Goal: Task Accomplishment & Management: Use online tool/utility

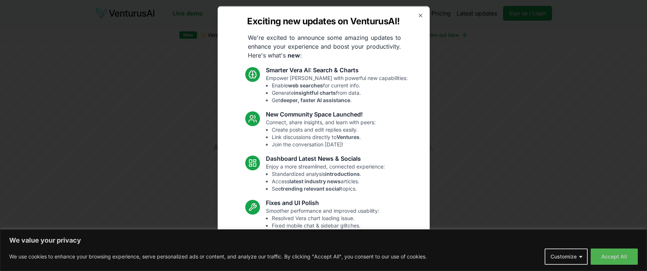
scroll to position [0, 0]
click at [418, 17] on icon "button" at bounding box center [421, 15] width 6 height 6
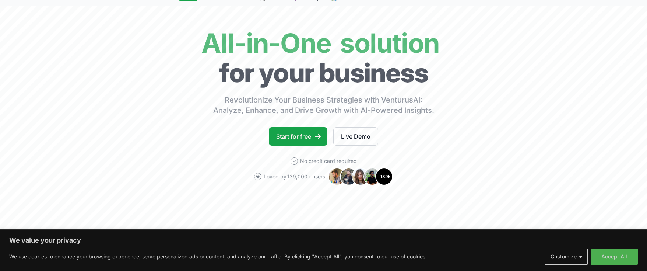
scroll to position [38, 0]
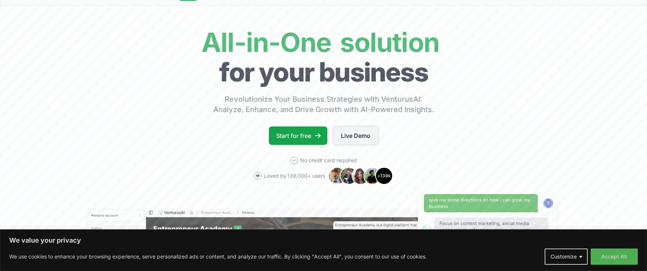
click at [355, 136] on link "Live Demo" at bounding box center [355, 135] width 45 height 18
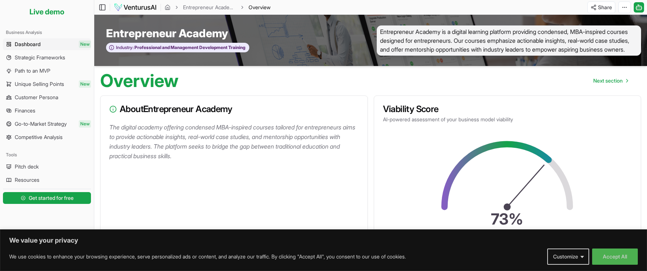
scroll to position [38, 0]
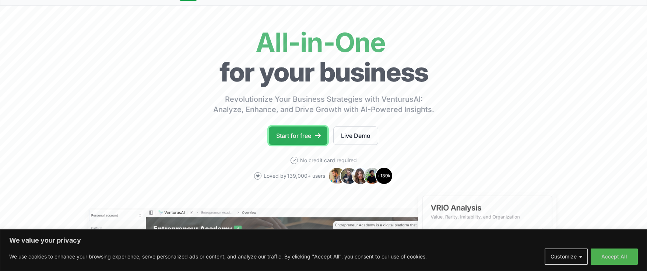
click at [297, 140] on link "Start for free" at bounding box center [298, 135] width 59 height 18
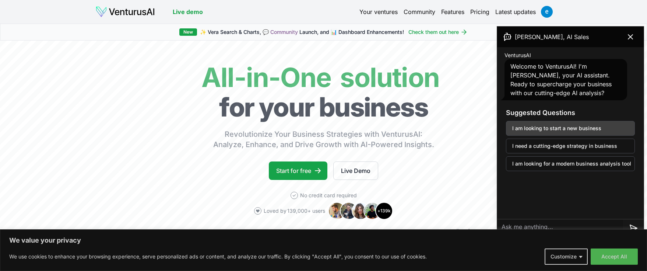
click at [556, 129] on button "I am looking to start a new business" at bounding box center [570, 128] width 129 height 15
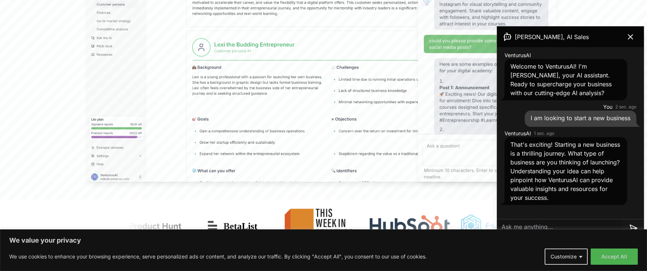
scroll to position [358, 0]
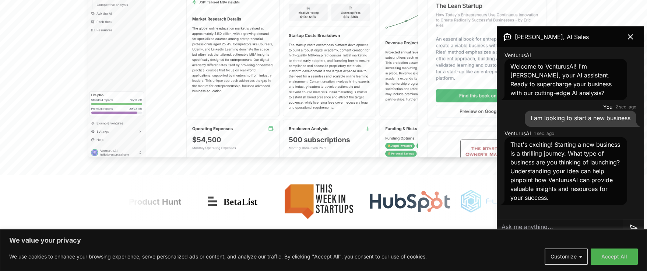
click at [610, 253] on button "Accept All" at bounding box center [614, 256] width 47 height 16
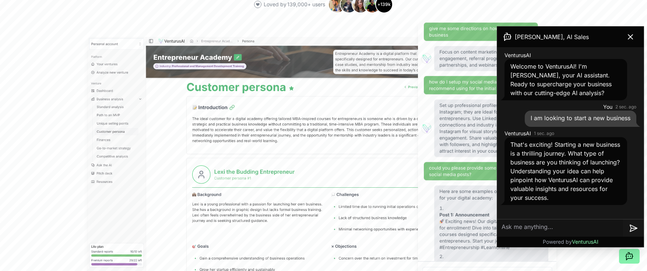
scroll to position [265, 0]
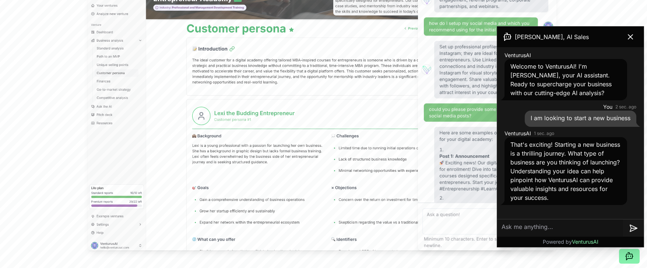
click at [631, 34] on icon at bounding box center [630, 36] width 9 height 9
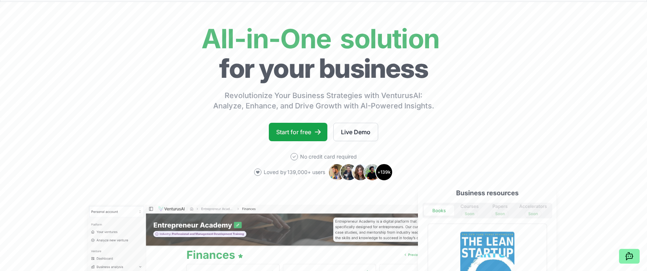
scroll to position [0, 0]
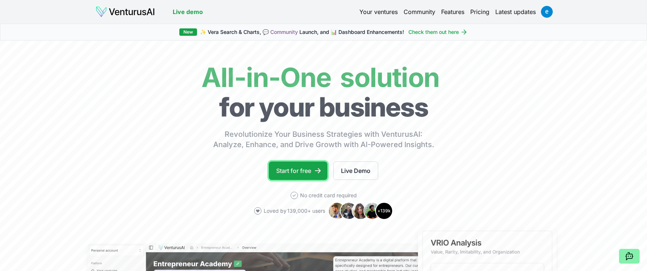
click at [295, 171] on link "Start for free" at bounding box center [298, 170] width 59 height 18
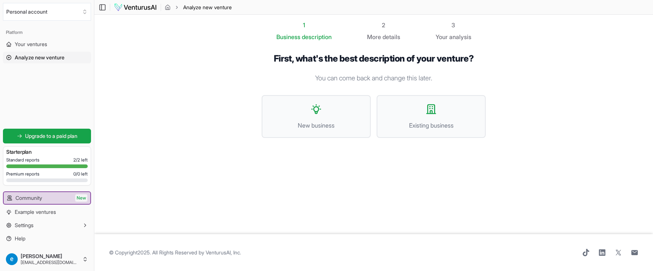
click at [313, 121] on span "New business" at bounding box center [316, 125] width 93 height 9
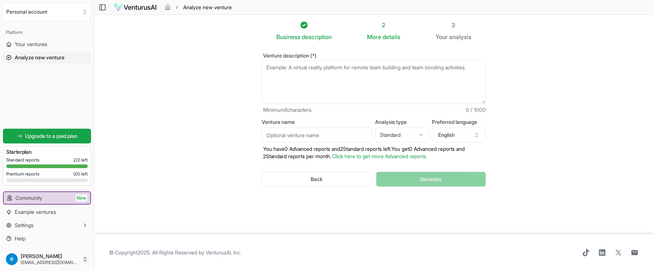
click at [268, 66] on textarea "Venture description (*)" at bounding box center [374, 81] width 224 height 43
type textarea "a workout gym specifically for people over 50 in the niagara region"
click at [425, 183] on button "Generate" at bounding box center [430, 179] width 109 height 15
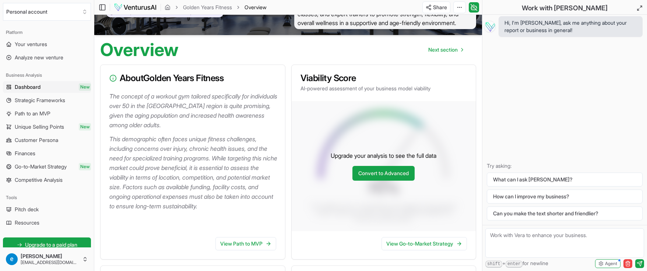
scroll to position [32, 0]
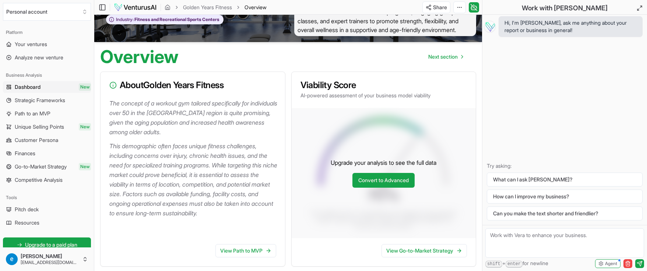
click at [395, 179] on link "Convert to Advanced" at bounding box center [384, 180] width 62 height 15
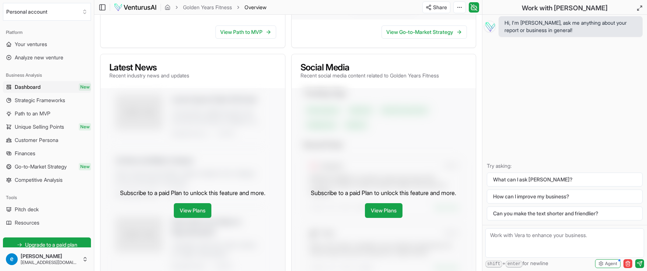
scroll to position [269, 0]
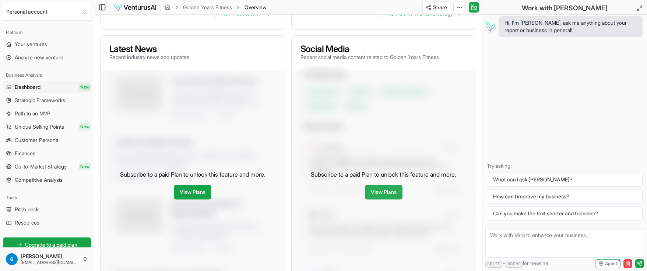
click at [384, 194] on link "View Plans" at bounding box center [384, 192] width 38 height 15
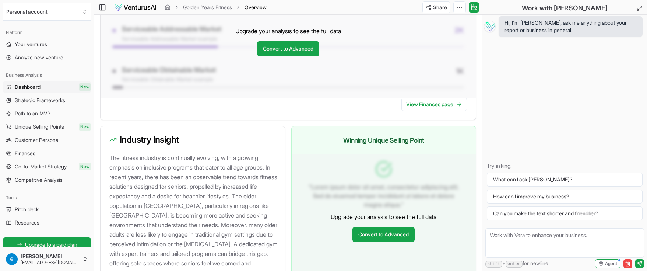
scroll to position [628, 0]
